Goal: Transaction & Acquisition: Obtain resource

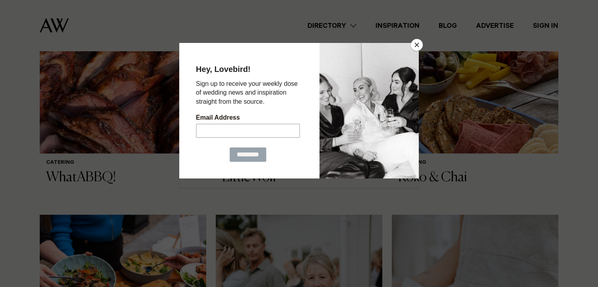
scroll to position [375, 0]
click at [415, 44] on button "Close" at bounding box center [417, 45] width 12 height 12
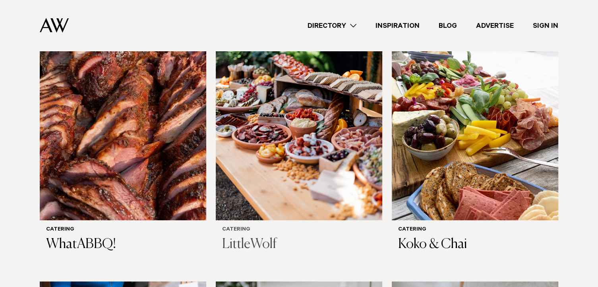
scroll to position [312, 0]
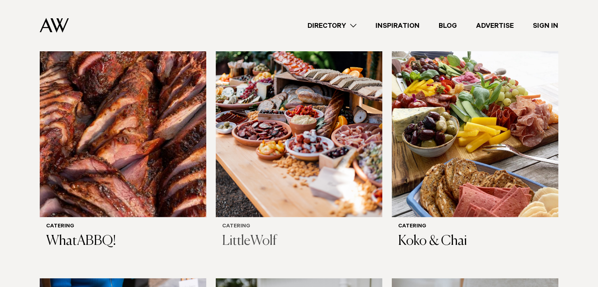
click at [320, 167] on img at bounding box center [299, 105] width 167 height 223
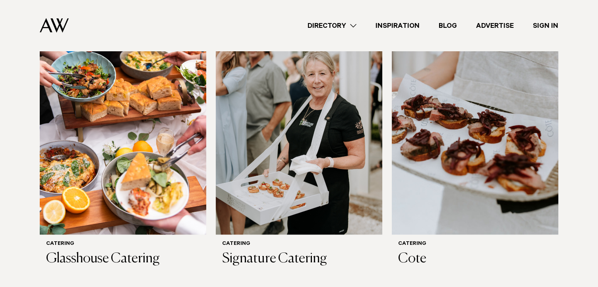
scroll to position [576, 0]
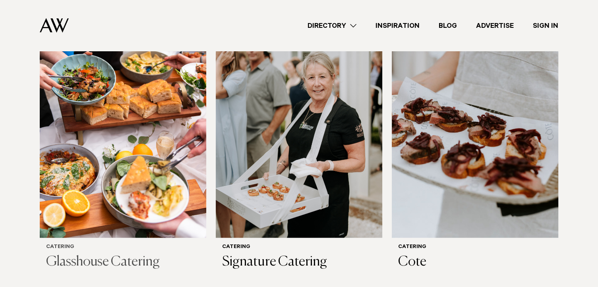
click at [198, 153] on img at bounding box center [123, 125] width 167 height 223
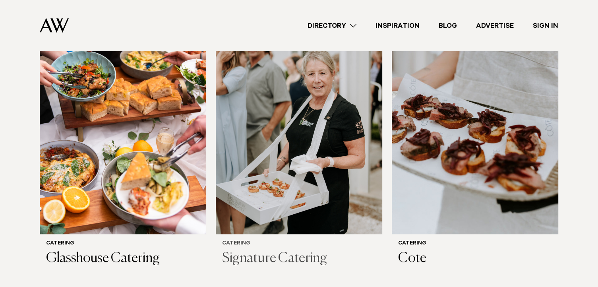
scroll to position [580, 0]
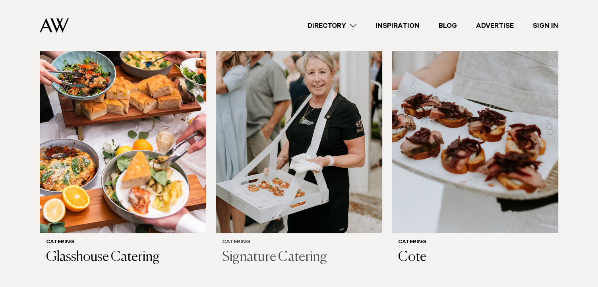
click at [305, 162] on img at bounding box center [299, 121] width 167 height 223
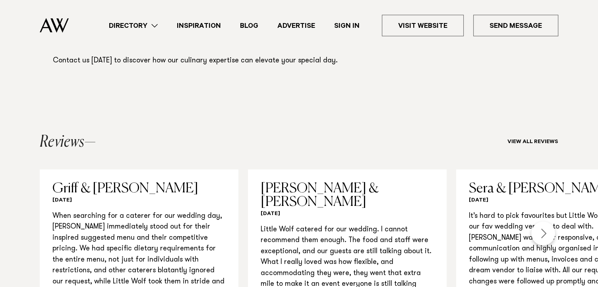
scroll to position [653, 0]
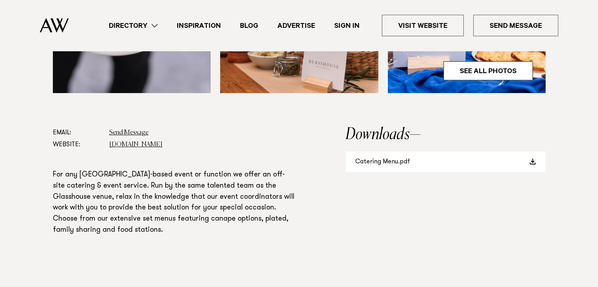
scroll to position [372, 0]
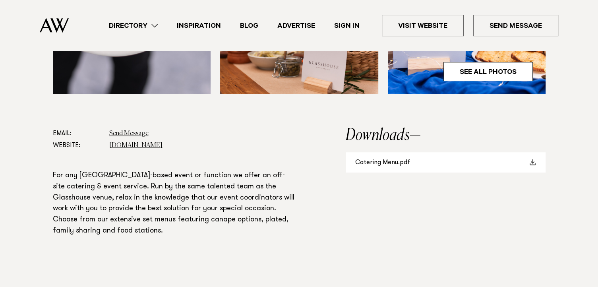
click at [382, 164] on link "Catering Menu.pdf" at bounding box center [446, 162] width 200 height 20
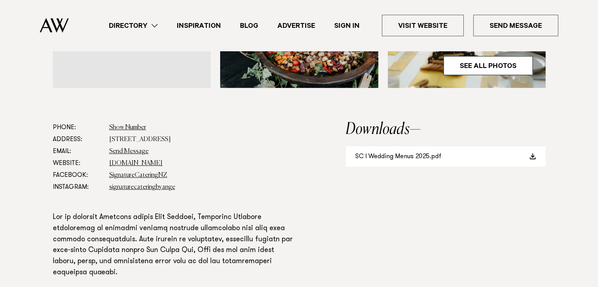
scroll to position [383, 0]
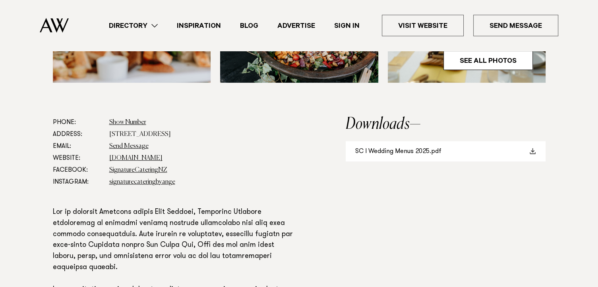
click at [403, 150] on link "SC I Wedding Menus 2025.pdf" at bounding box center [446, 151] width 200 height 20
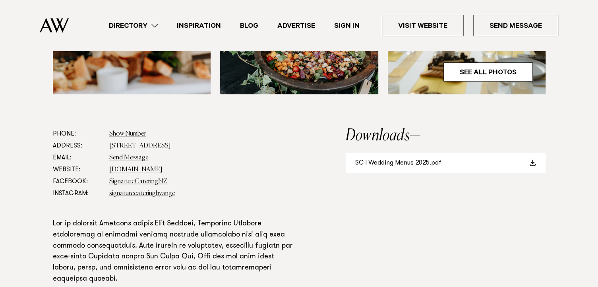
scroll to position [380, 0]
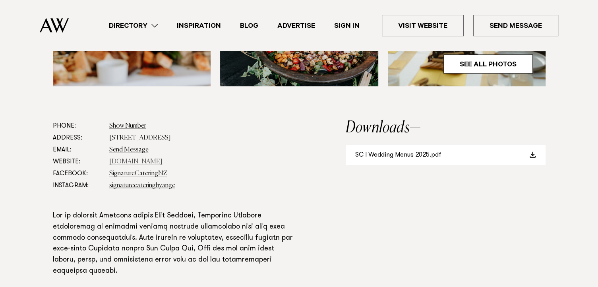
click at [154, 159] on link "signaturecatering.nz" at bounding box center [135, 162] width 53 height 6
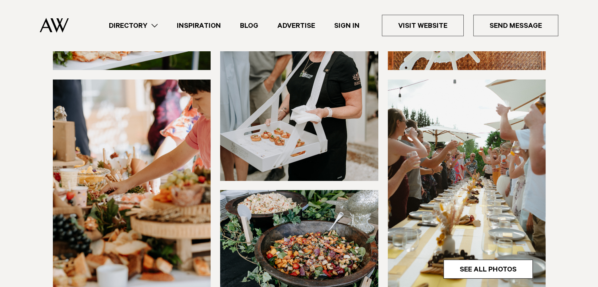
scroll to position [0, 0]
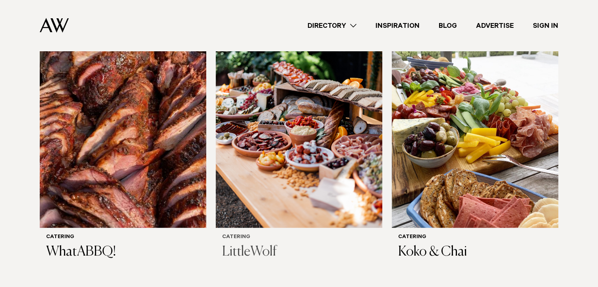
scroll to position [302, 0]
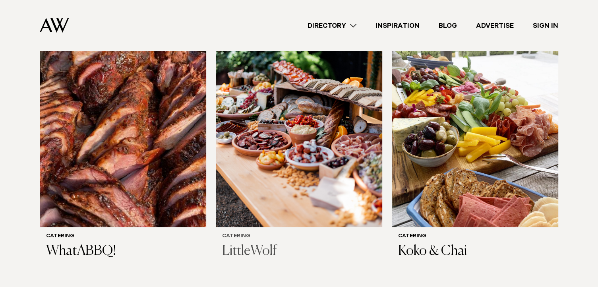
click at [340, 117] on img at bounding box center [299, 115] width 167 height 223
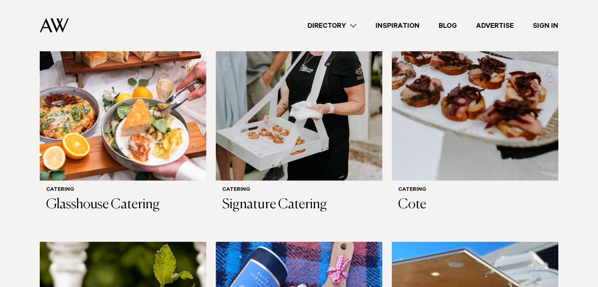
scroll to position [633, 0]
click at [337, 88] on img at bounding box center [299, 68] width 167 height 223
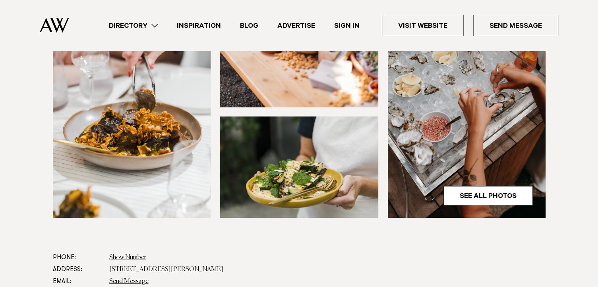
scroll to position [240, 0]
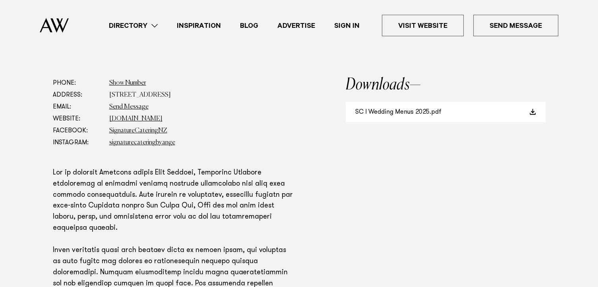
scroll to position [423, 0]
click at [148, 120] on link "[DOMAIN_NAME]" at bounding box center [135, 118] width 53 height 6
